Goal: Task Accomplishment & Management: Manage account settings

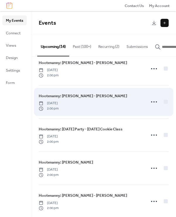
scroll to position [45, 0]
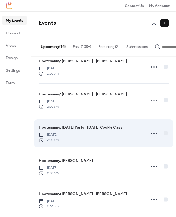
click at [103, 130] on span "Hootenanny: [DATE] Party - [DATE] Cookie Class" at bounding box center [81, 127] width 84 height 6
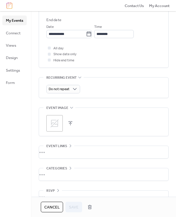
scroll to position [216, 0]
click at [70, 122] on button "button" at bounding box center [70, 123] width 8 height 8
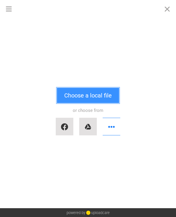
click at [73, 93] on button "Choose a local file" at bounding box center [88, 95] width 62 height 15
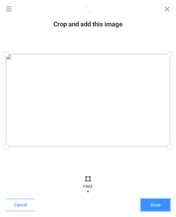
click at [153, 205] on button "Done" at bounding box center [155, 205] width 29 height 12
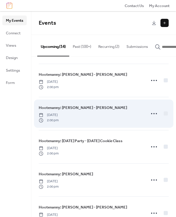
scroll to position [32, 0]
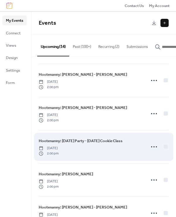
click at [115, 143] on span "Hootenanny: [DATE] Party - [DATE] Cookie Class" at bounding box center [81, 141] width 84 height 6
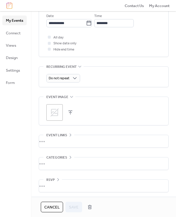
scroll to position [227, 0]
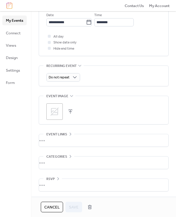
click at [70, 111] on button "button" at bounding box center [70, 111] width 8 height 8
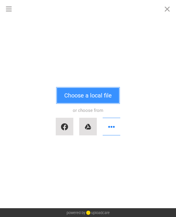
click at [80, 98] on button "Choose a local file" at bounding box center [88, 95] width 62 height 15
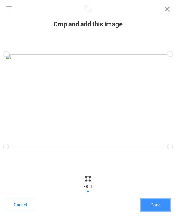
click at [158, 206] on button "Done" at bounding box center [155, 205] width 29 height 12
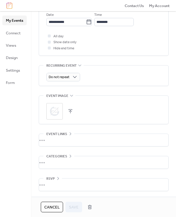
scroll to position [227, 0]
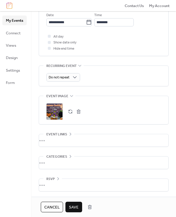
click at [72, 206] on span "Save" at bounding box center [74, 207] width 10 height 6
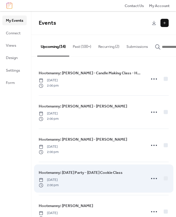
click at [112, 178] on div "Hootenanny: [DATE] Party - [DATE] Cookie Class [DATE] 2:00 pm" at bounding box center [91, 178] width 104 height 18
click at [123, 173] on span "Hootenanny: [DATE] Party - [DATE] Cookie Class" at bounding box center [81, 173] width 84 height 6
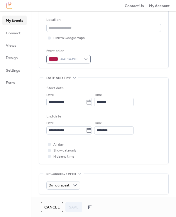
scroll to position [227, 0]
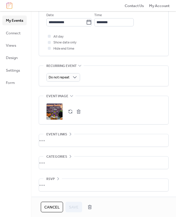
click at [78, 112] on button "button" at bounding box center [79, 111] width 8 height 8
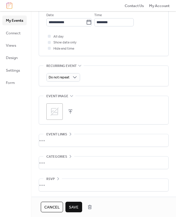
click at [68, 109] on button "button" at bounding box center [70, 111] width 8 height 8
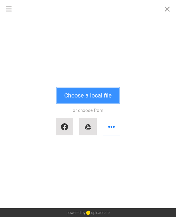
click at [78, 94] on button "Choose a local file" at bounding box center [88, 95] width 62 height 15
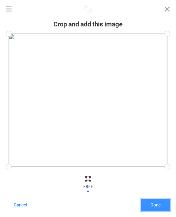
click at [156, 205] on button "Done" at bounding box center [155, 205] width 29 height 12
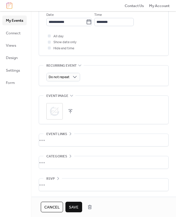
click at [74, 206] on span "Save" at bounding box center [74, 207] width 10 height 6
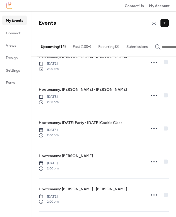
scroll to position [52, 0]
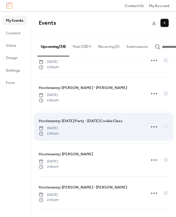
click at [105, 122] on span "Hootenanny: [DATE] Party - [DATE] Cookie Class" at bounding box center [81, 121] width 84 height 6
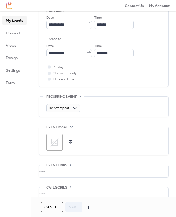
scroll to position [227, 0]
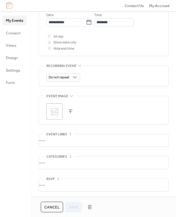
click at [55, 113] on icon at bounding box center [54, 111] width 9 height 9
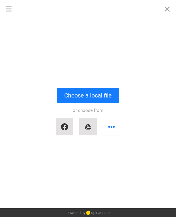
scroll to position [0, 0]
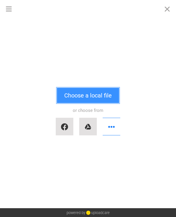
click at [78, 97] on button "Choose a local file" at bounding box center [88, 95] width 62 height 15
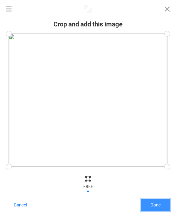
click at [158, 205] on button "Done" at bounding box center [155, 205] width 29 height 12
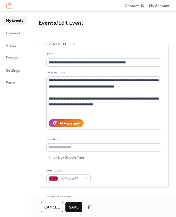
click at [77, 206] on span "Save" at bounding box center [74, 207] width 10 height 6
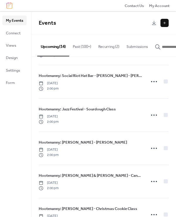
scroll to position [229, 0]
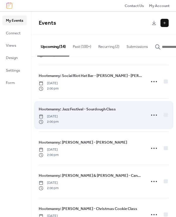
click at [77, 109] on span "Hootenanny: Jazz Festival - Sourdough Class" at bounding box center [77, 109] width 77 height 6
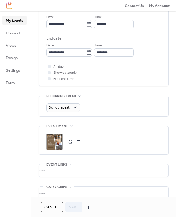
scroll to position [227, 0]
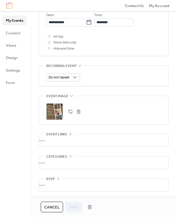
click at [80, 111] on button "button" at bounding box center [79, 111] width 8 height 8
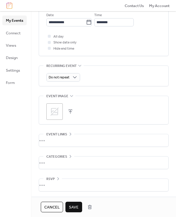
click at [70, 110] on button "button" at bounding box center [70, 111] width 8 height 8
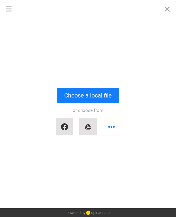
scroll to position [0, 0]
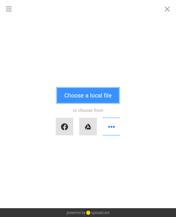
click at [78, 94] on button "Choose a local file" at bounding box center [88, 95] width 62 height 15
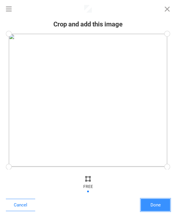
click at [152, 205] on button "Done" at bounding box center [155, 205] width 29 height 12
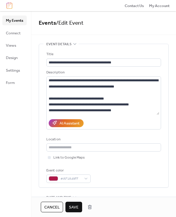
scroll to position [228, 0]
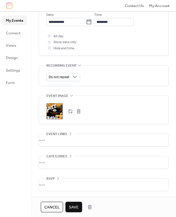
click at [77, 205] on span "Save" at bounding box center [74, 207] width 10 height 6
